Goal: Navigation & Orientation: Find specific page/section

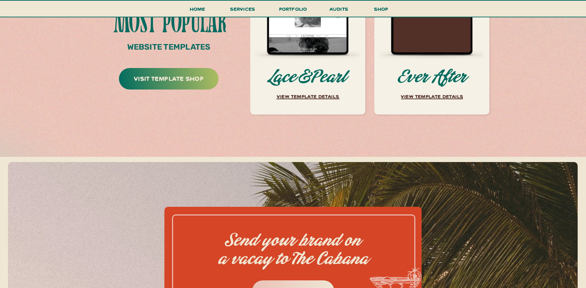
scroll to position [3038, 0]
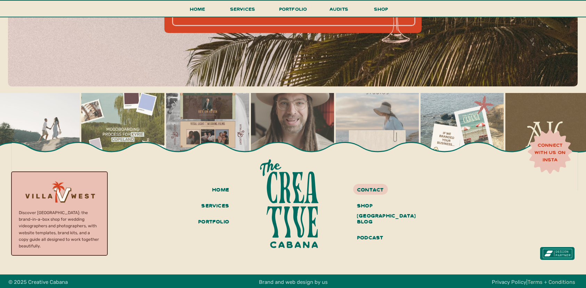
click at [556, 283] on link "Terms + Conditions" at bounding box center [551, 282] width 48 height 6
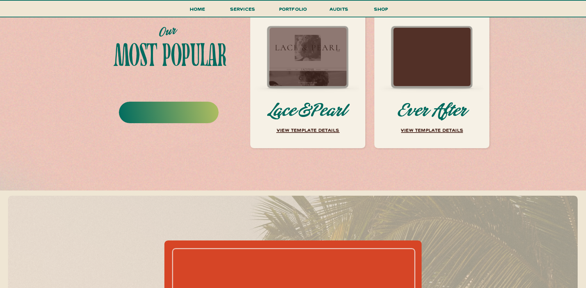
scroll to position [3038, 0]
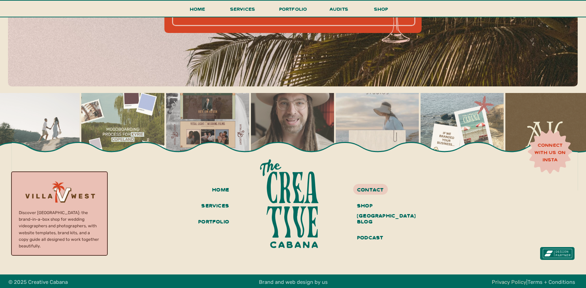
click at [508, 282] on link "Privacy Policy" at bounding box center [509, 282] width 34 height 6
